Goal: Answer question/provide support

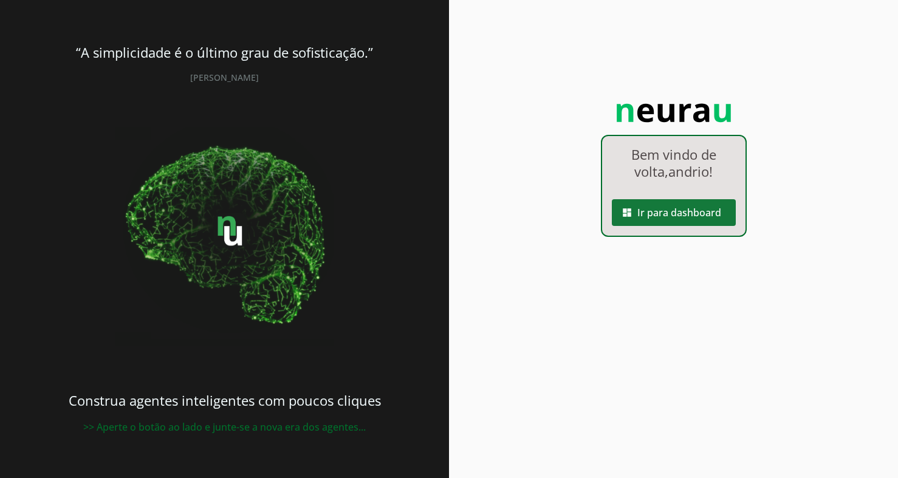
click at [646, 217] on span at bounding box center [674, 212] width 124 height 29
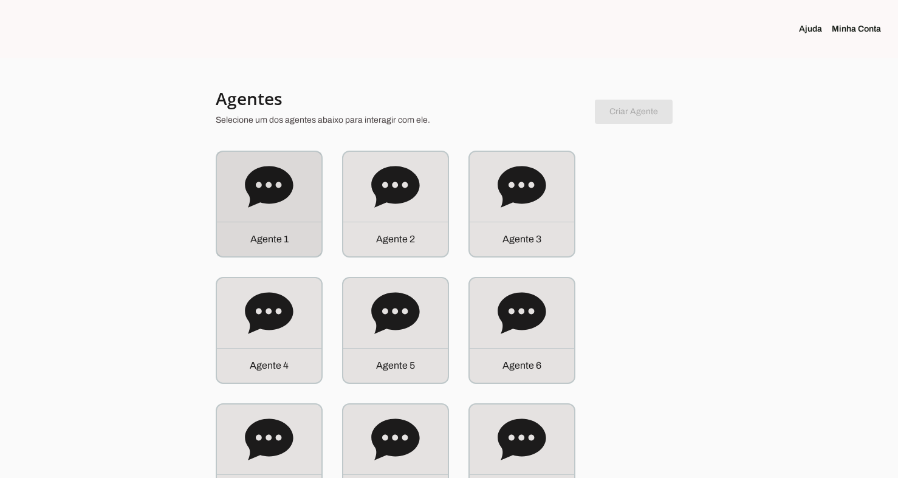
click at [264, 183] on icon at bounding box center [269, 186] width 48 height 41
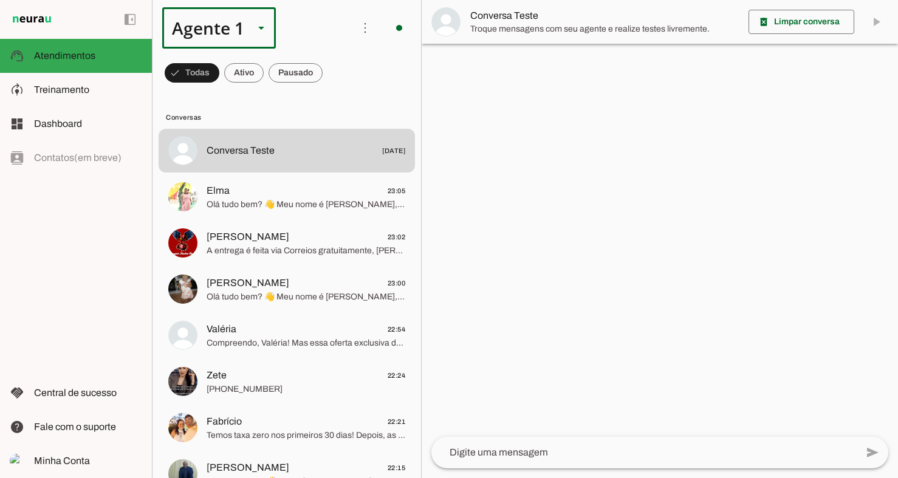
click at [231, 30] on div "Agente 1" at bounding box center [203, 27] width 82 height 41
click at [0, 0] on slot "Agente 2" at bounding box center [0, 0] width 0 height 0
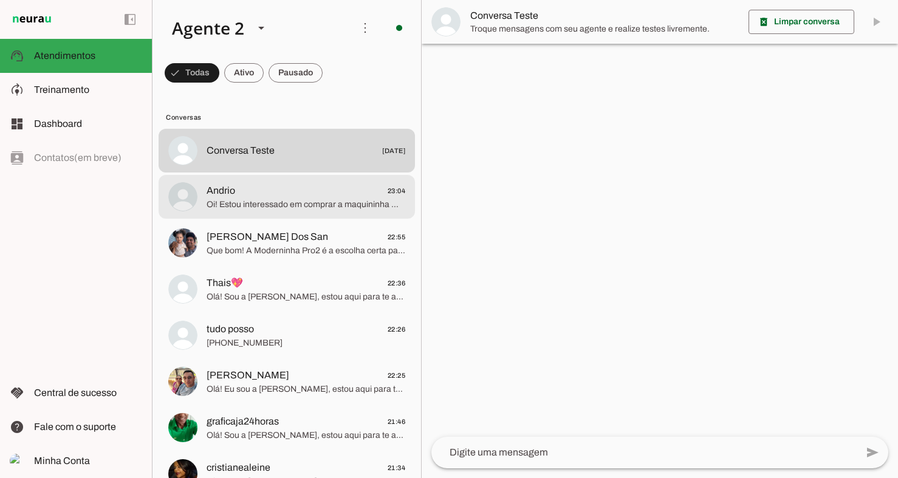
click at [254, 199] on span "Oi! Estou interessado em comprar a maquininha Minizinha CHIP3" at bounding box center [306, 205] width 199 height 12
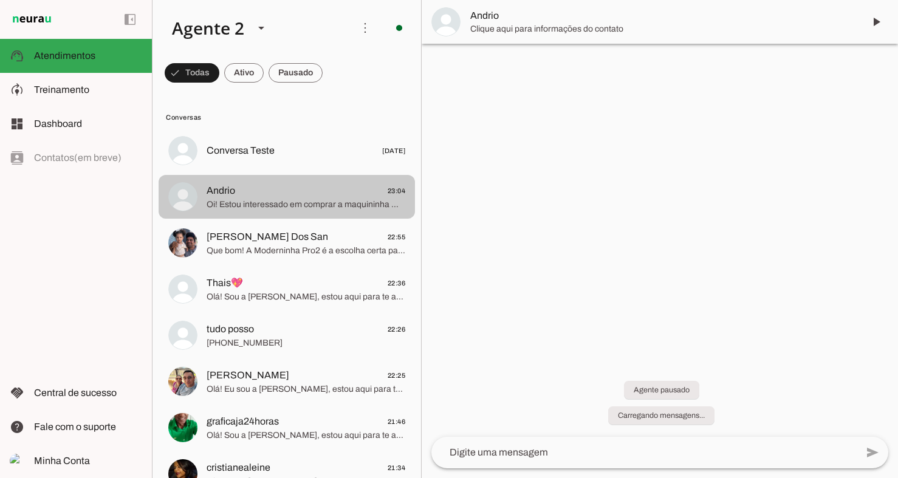
scroll to position [3371, 0]
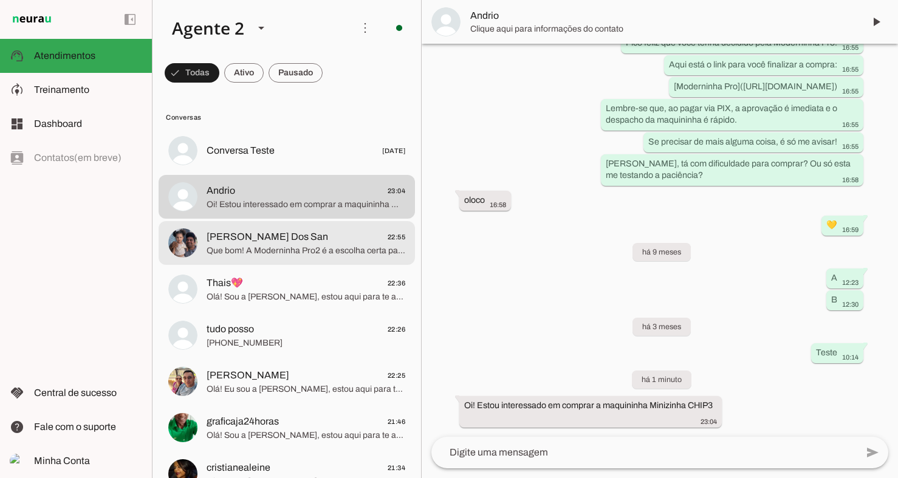
click at [265, 242] on span "[PERSON_NAME] Dos San" at bounding box center [267, 237] width 121 height 15
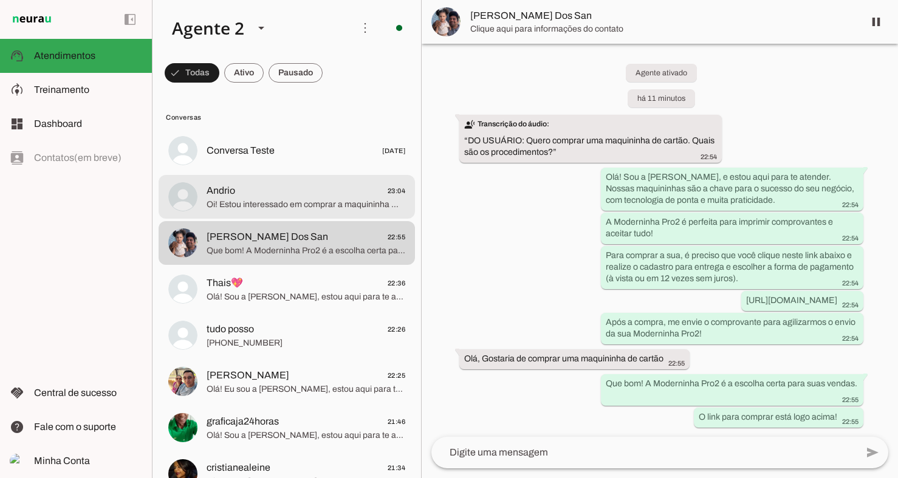
click at [271, 199] on span "Oi! Estou interessado em comprar a maquininha Minizinha CHIP3" at bounding box center [306, 205] width 199 height 12
